Goal: Information Seeking & Learning: Compare options

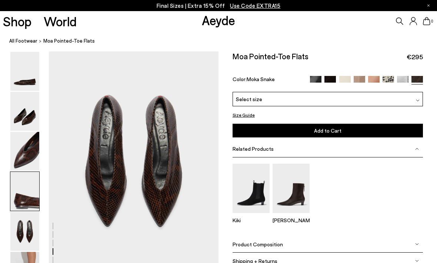
click at [17, 60] on img at bounding box center [24, 71] width 29 height 39
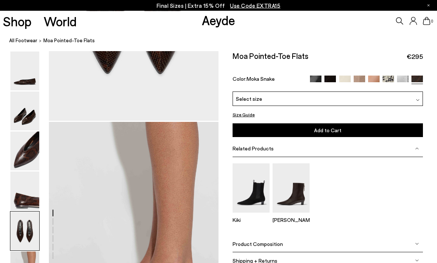
scroll to position [1036, 0]
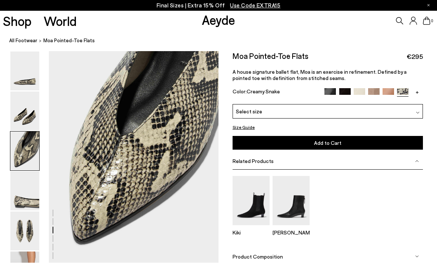
scroll to position [455, 0]
